Goal: Information Seeking & Learning: Learn about a topic

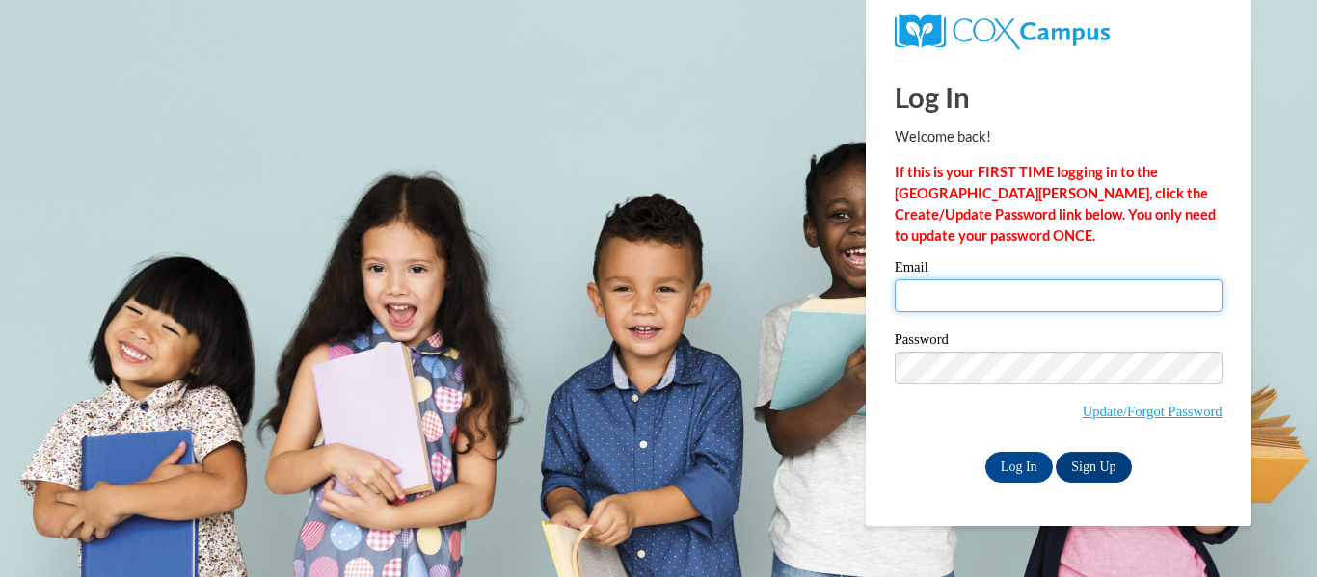
click at [1061, 304] on input "Email" at bounding box center [1059, 296] width 328 height 33
type input "alexis.jenkins@scott.k12.ms.us"
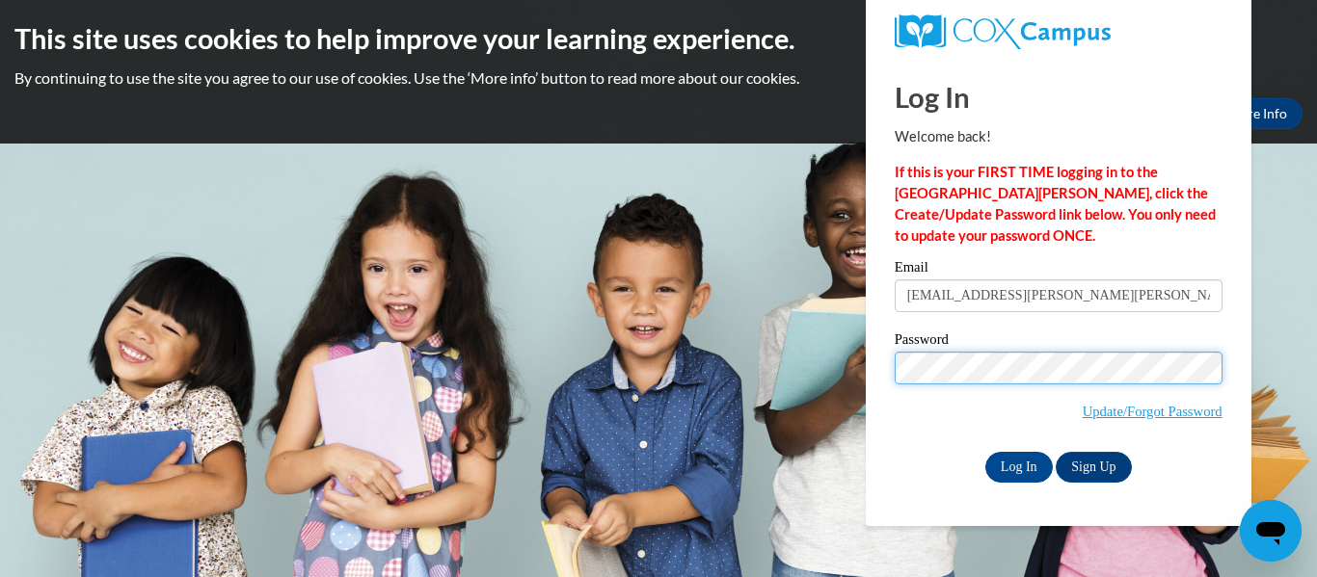
click at [985, 452] on input "Log In" at bounding box center [1018, 467] width 67 height 31
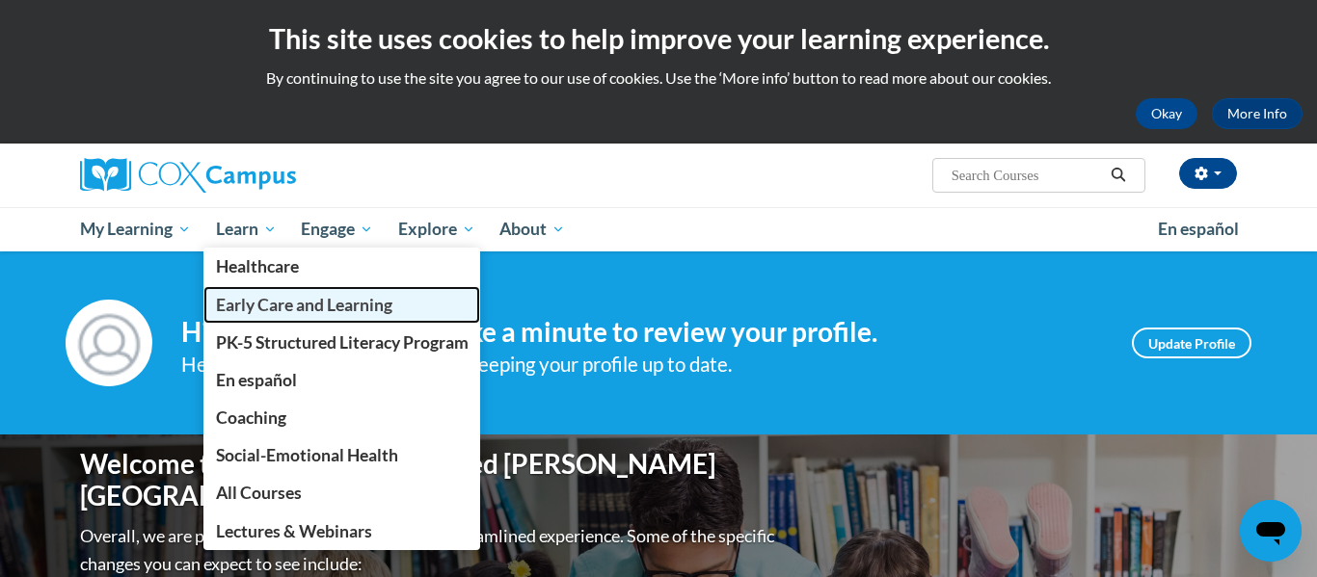
click at [246, 302] on span "Early Care and Learning" at bounding box center [304, 305] width 176 height 20
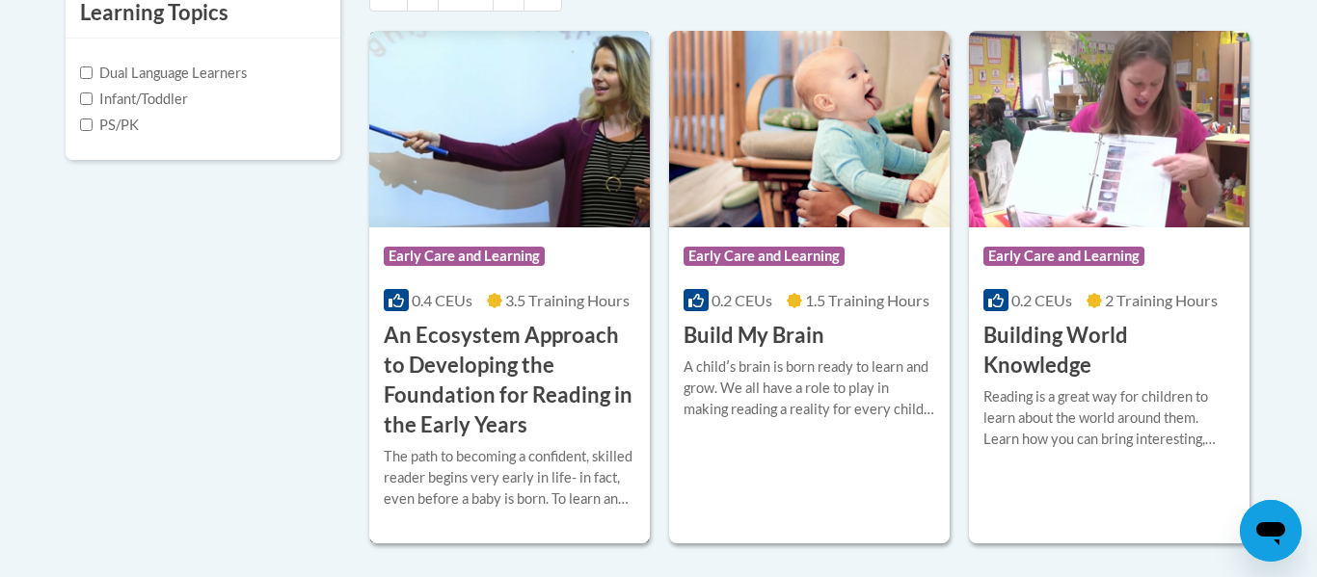
click at [524, 357] on h3 "An Ecosystem Approach to Developing the Foundation for Reading in the Early Yea…" at bounding box center [510, 380] width 252 height 119
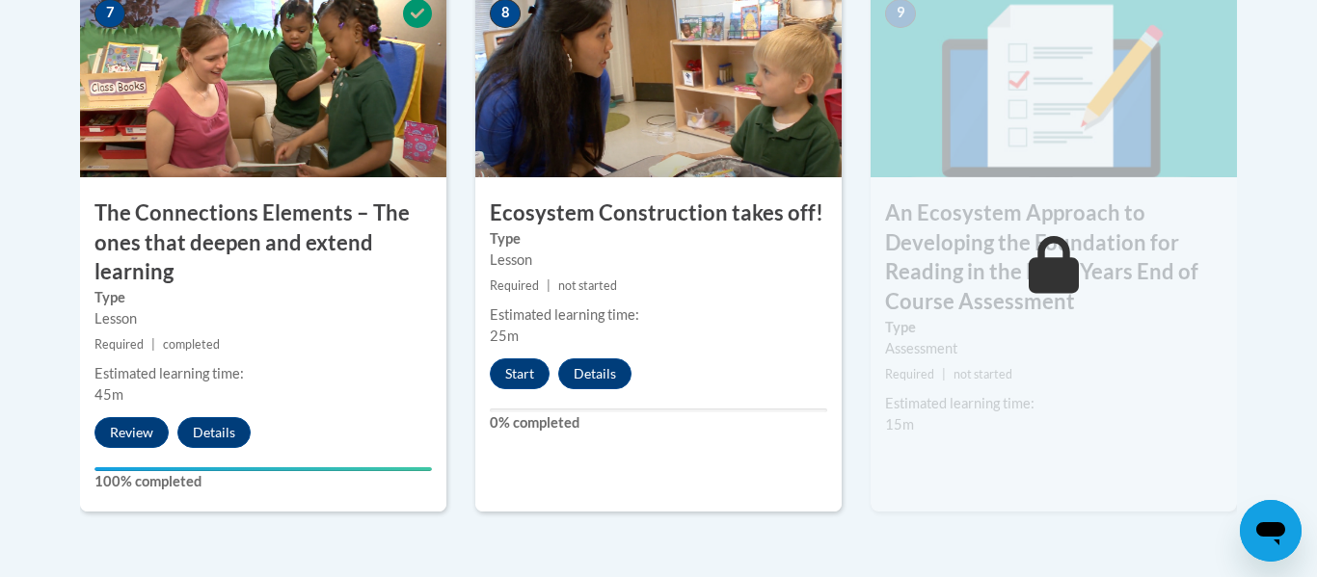
scroll to position [1800, 0]
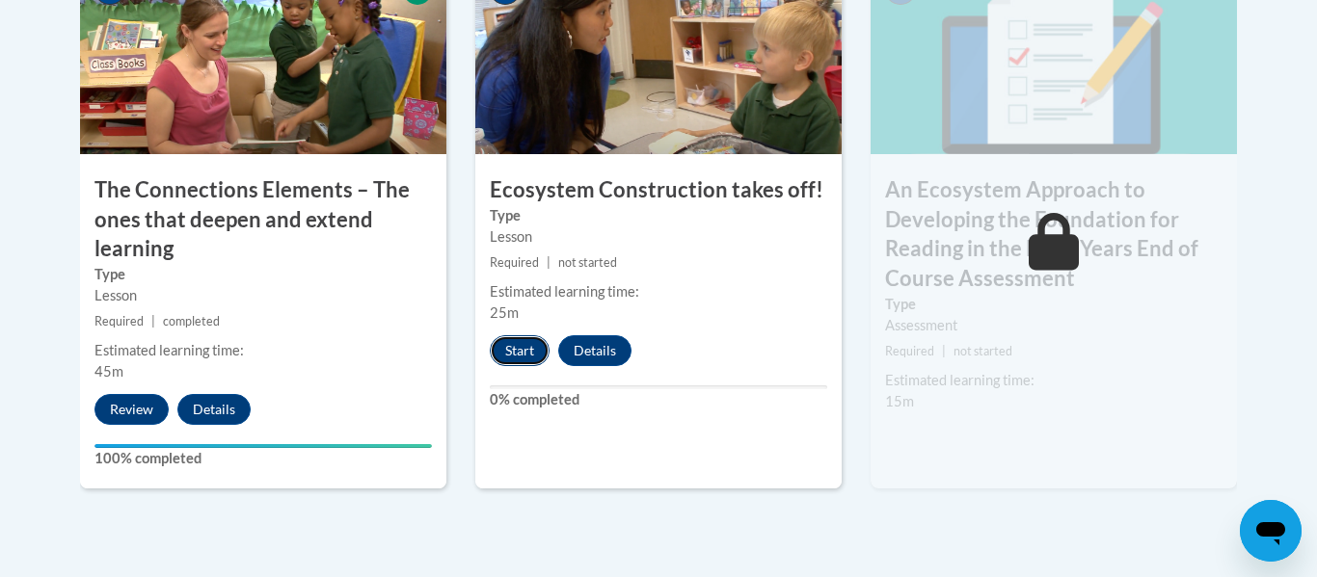
click at [523, 357] on button "Start" at bounding box center [520, 350] width 60 height 31
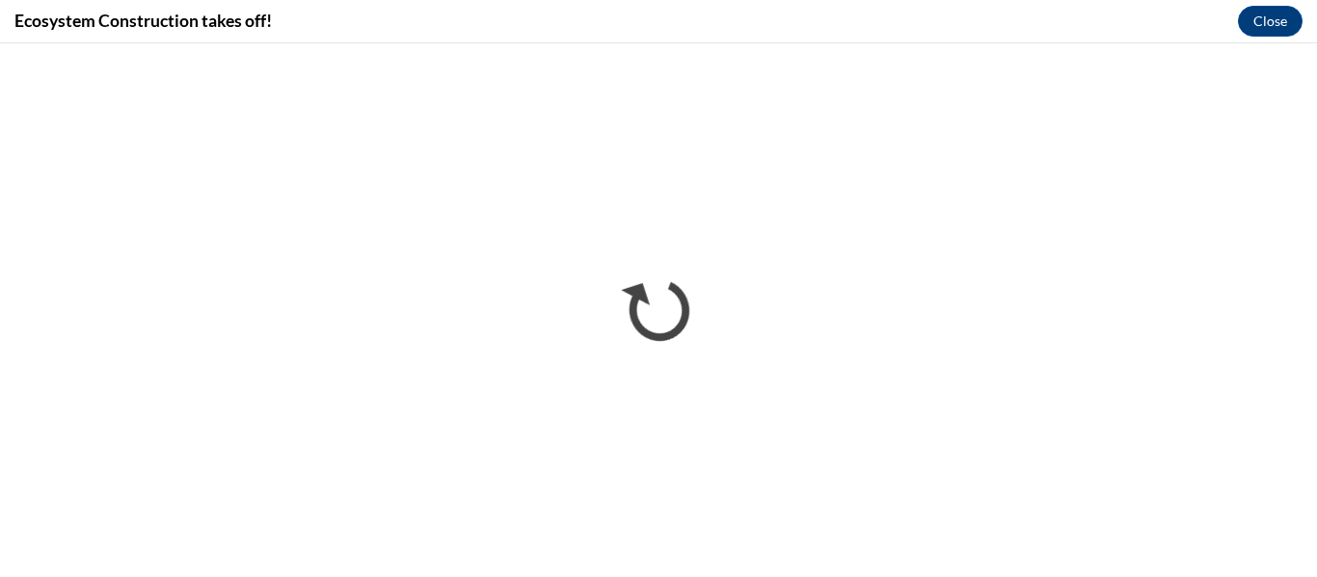
scroll to position [0, 0]
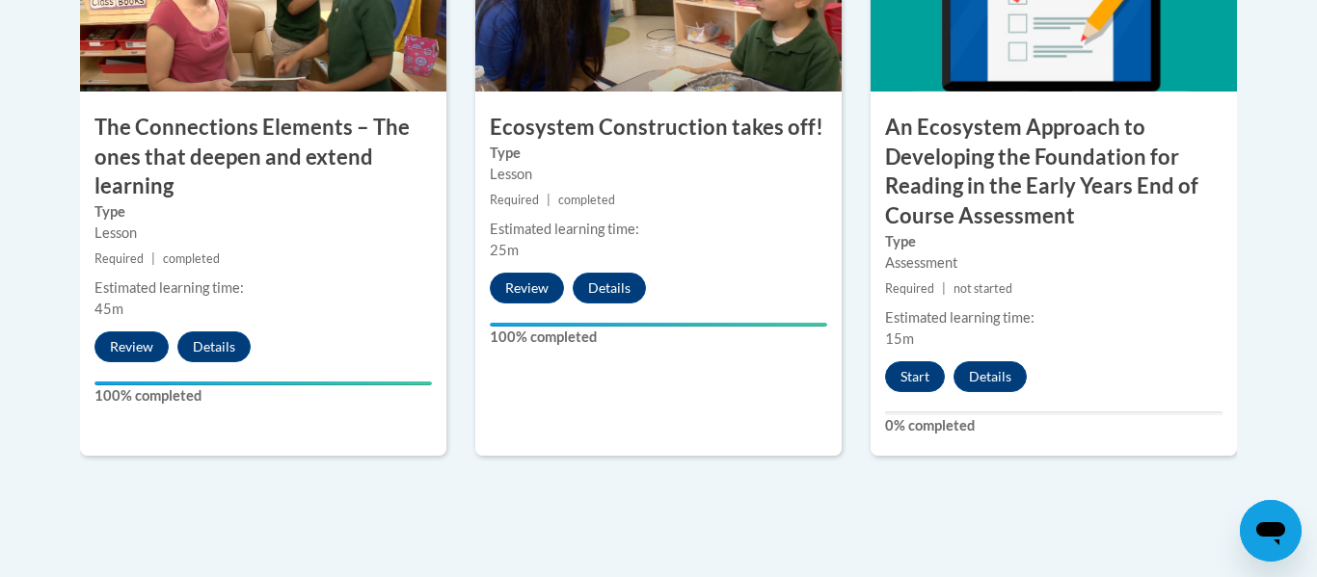
scroll to position [1917, 0]
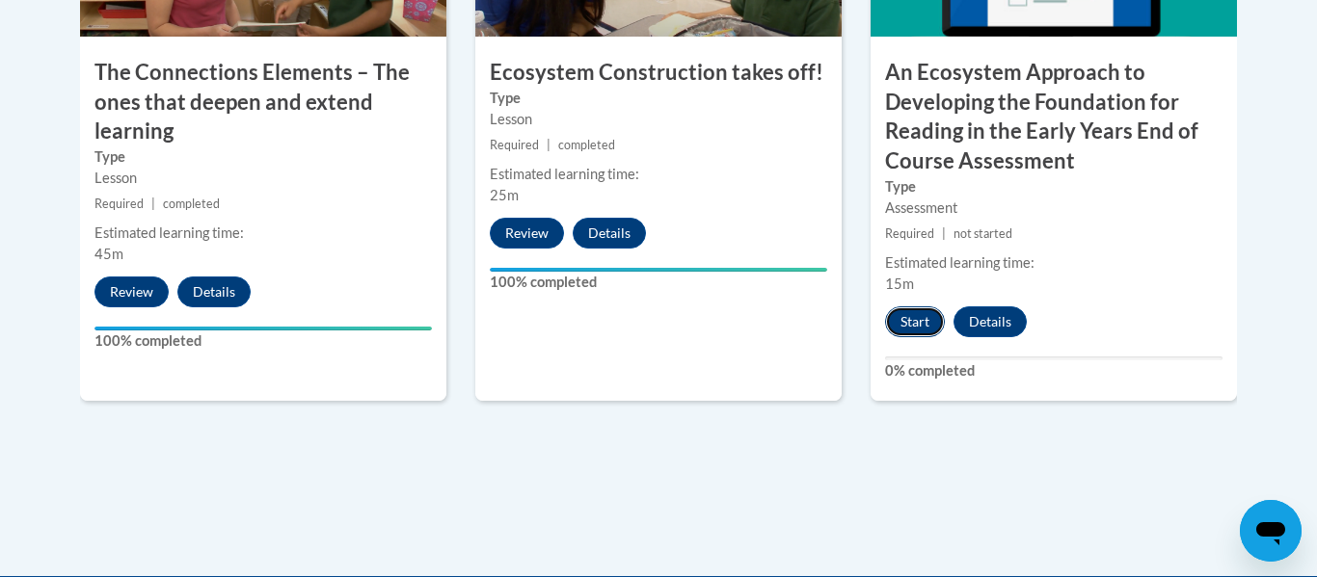
click at [917, 320] on button "Start" at bounding box center [915, 322] width 60 height 31
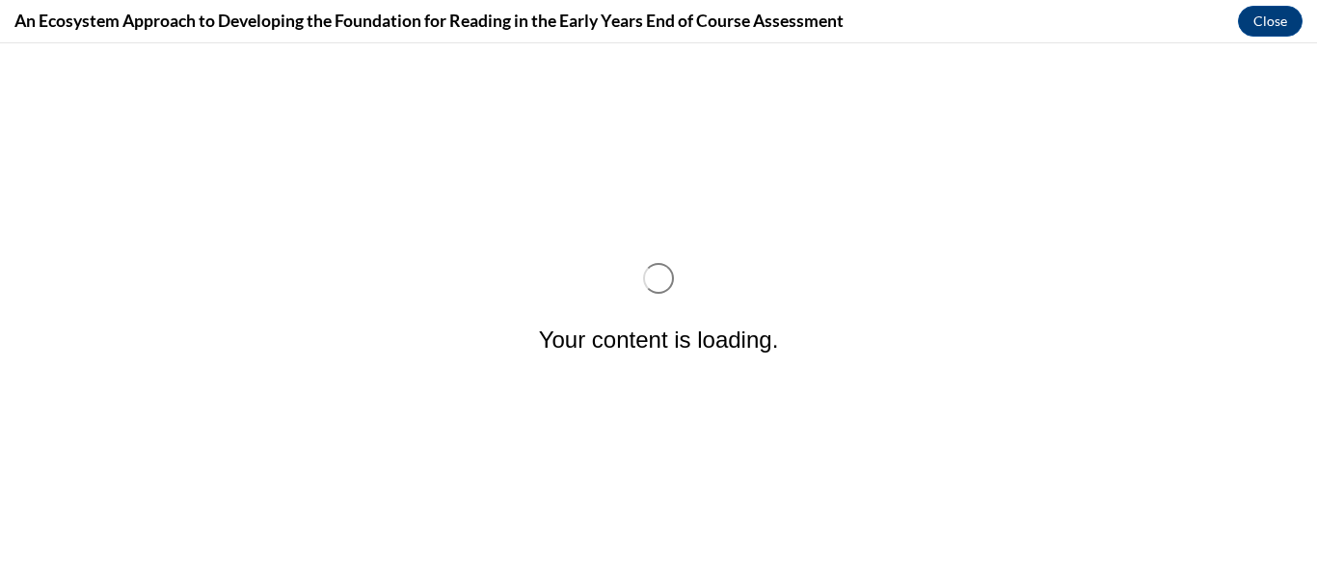
scroll to position [0, 0]
